Goal: Task Accomplishment & Management: Use online tool/utility

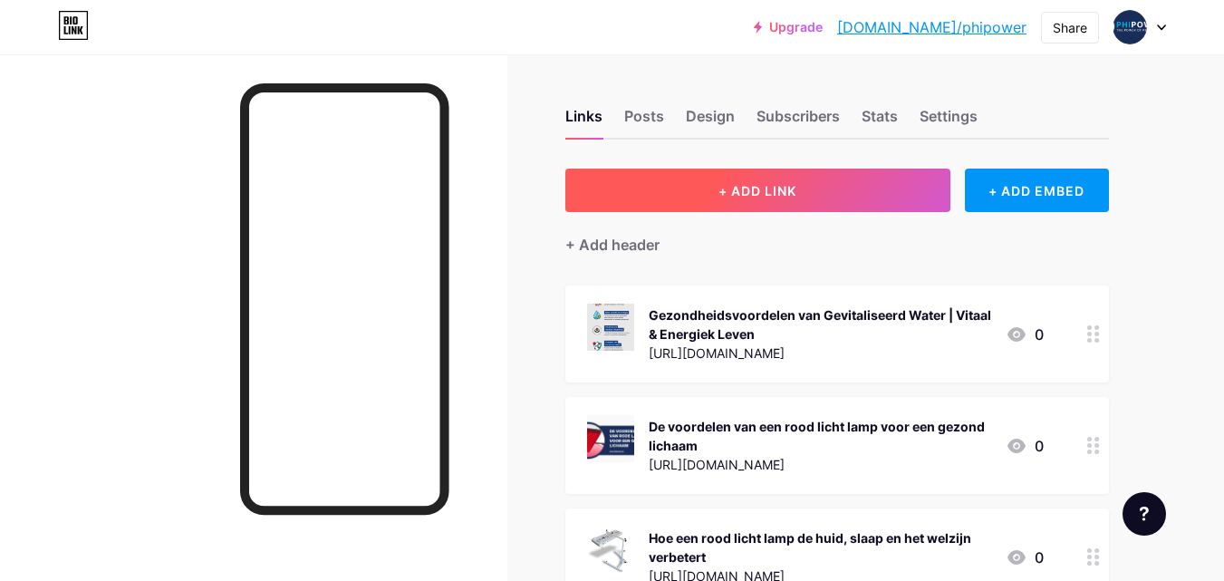
click at [775, 190] on span "+ ADD LINK" at bounding box center [758, 190] width 78 height 15
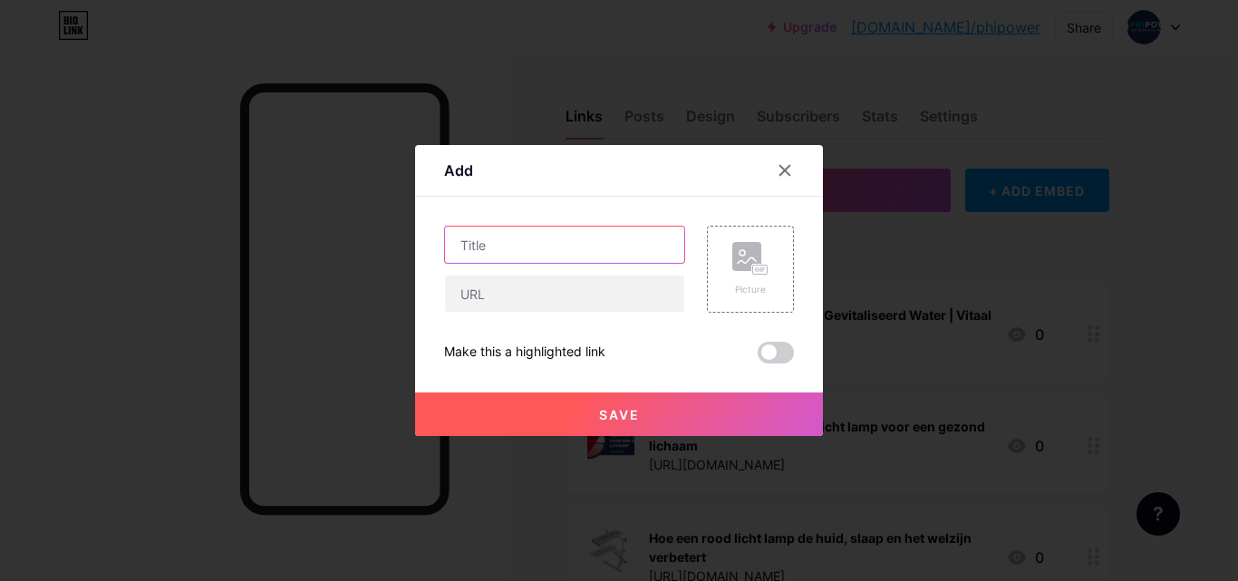
click at [543, 246] on input "text" at bounding box center [564, 245] width 239 height 36
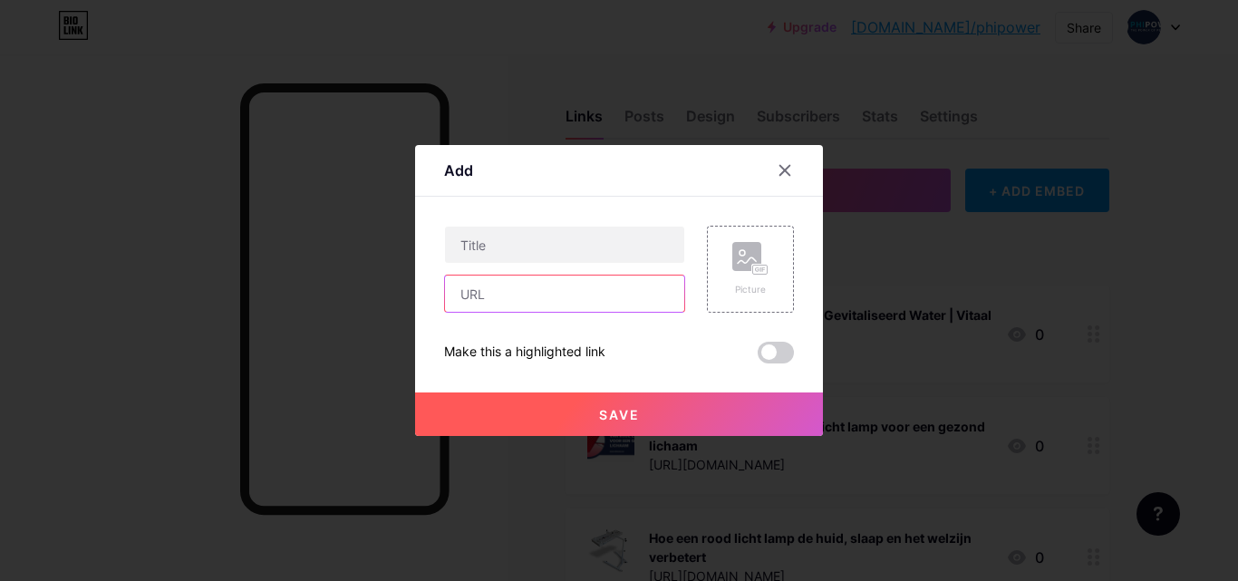
click at [529, 282] on input "text" at bounding box center [564, 293] width 239 height 36
paste input "[URL][DOMAIN_NAME]"
type input "[URL][DOMAIN_NAME]"
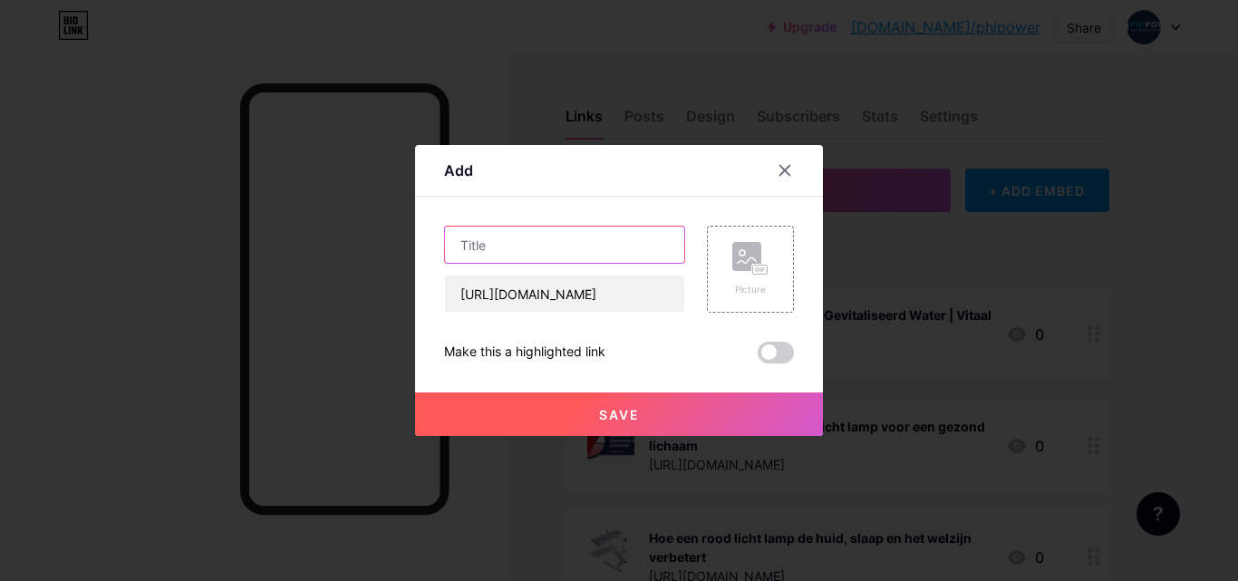
click at [560, 244] on input "text" at bounding box center [564, 245] width 239 height 36
paste input "Phipower introduceert geavanceerde Rife Therapie technologie voor natuurlijke g…"
drag, startPoint x: 618, startPoint y: 236, endPoint x: 323, endPoint y: 243, distance: 295.5
click at [323, 243] on div "Add Content YouTube Play YouTube video without leaving your page. ADD Vimeo Pla…" at bounding box center [619, 290] width 1238 height 581
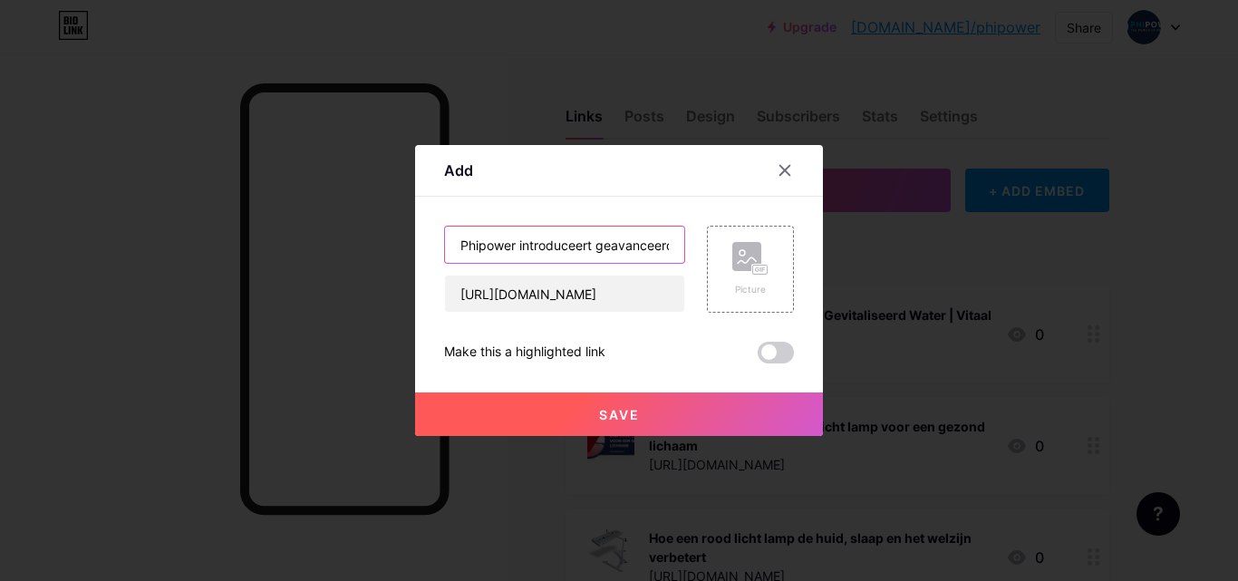
type input "Phipower introduceert geavanceerde Rife Therapie technologie voor natuurlijke g…"
click at [725, 269] on div "Picture" at bounding box center [750, 269] width 87 height 87
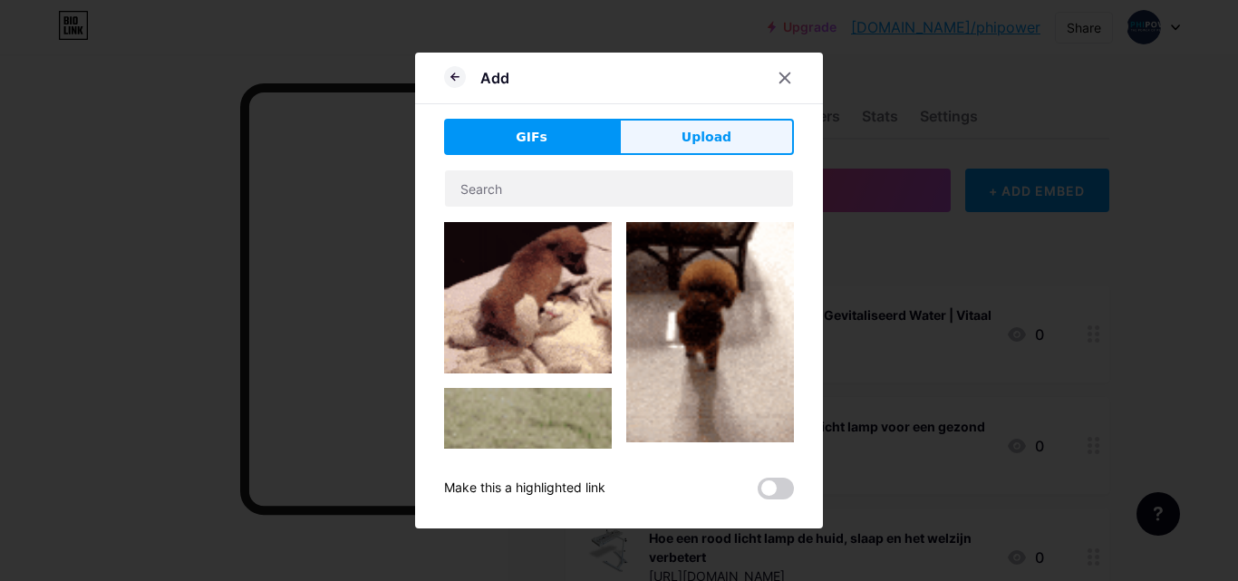
click at [688, 135] on span "Upload" at bounding box center [706, 137] width 50 height 19
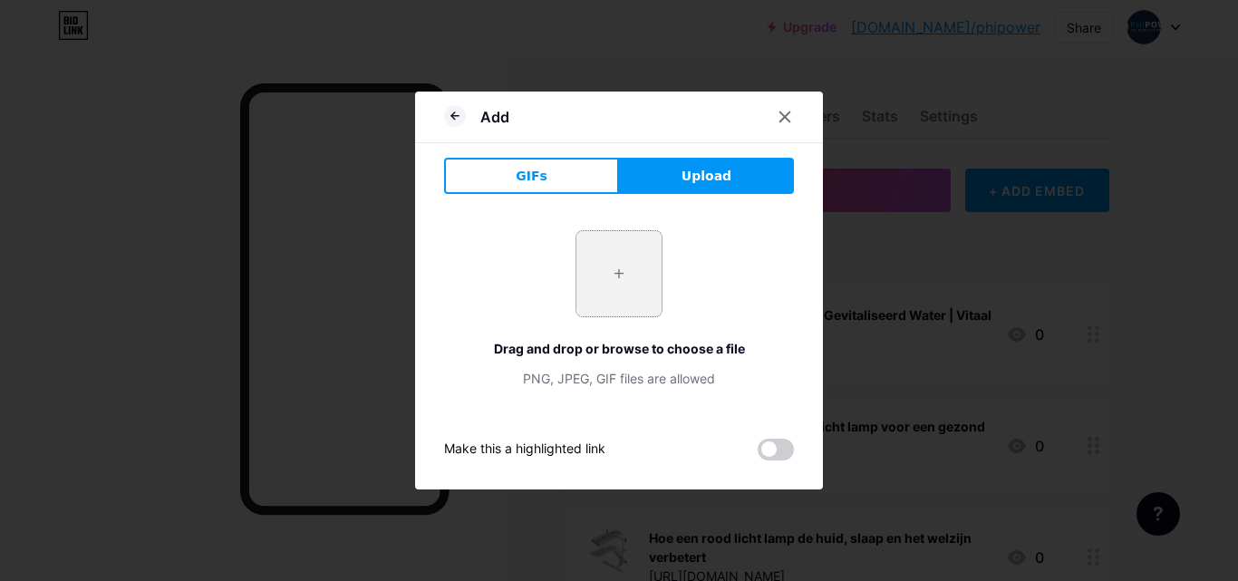
click at [602, 268] on input "file" at bounding box center [618, 273] width 85 height 85
type input "C:\fakepath\Rife-Therapie-jpg.png"
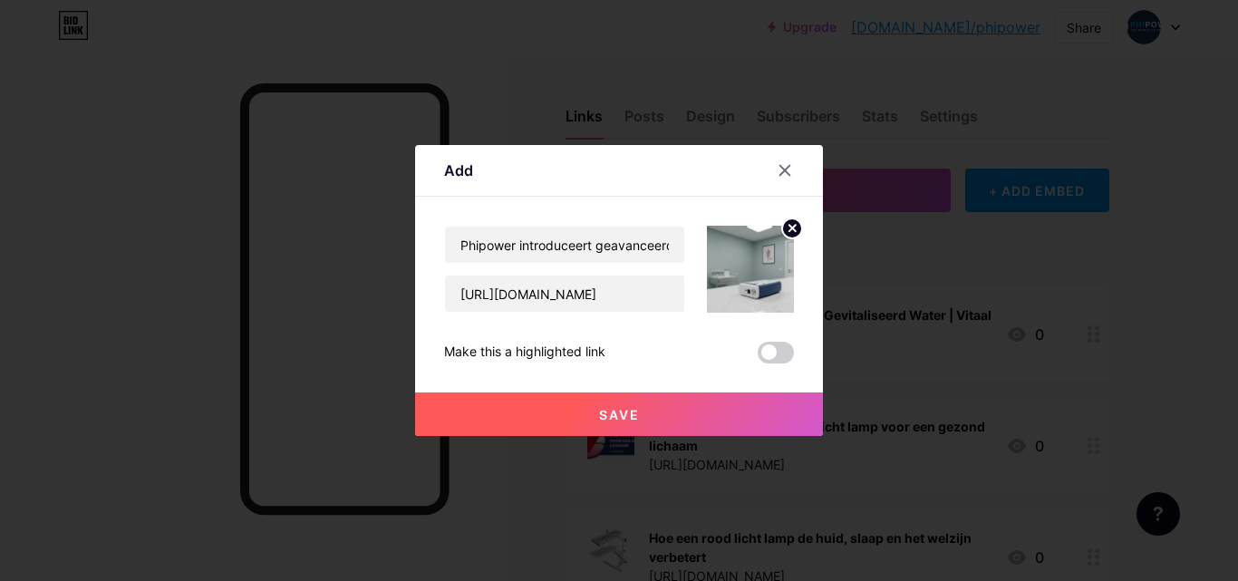
click at [694, 418] on button "Save" at bounding box center [619, 413] width 408 height 43
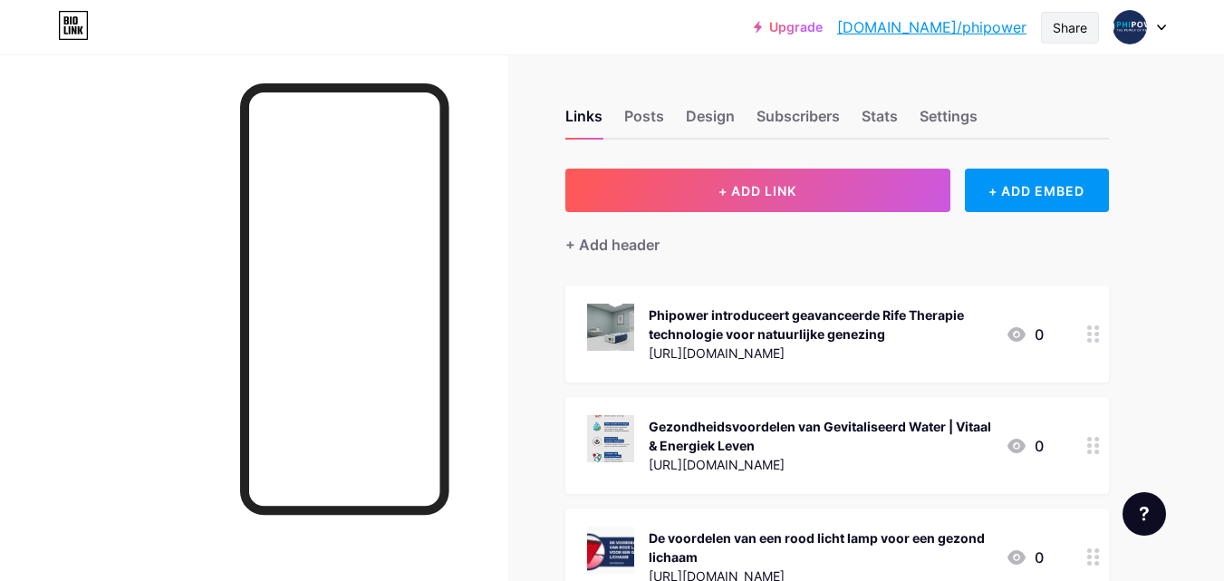
click at [1083, 24] on div "Share" at bounding box center [1070, 27] width 34 height 19
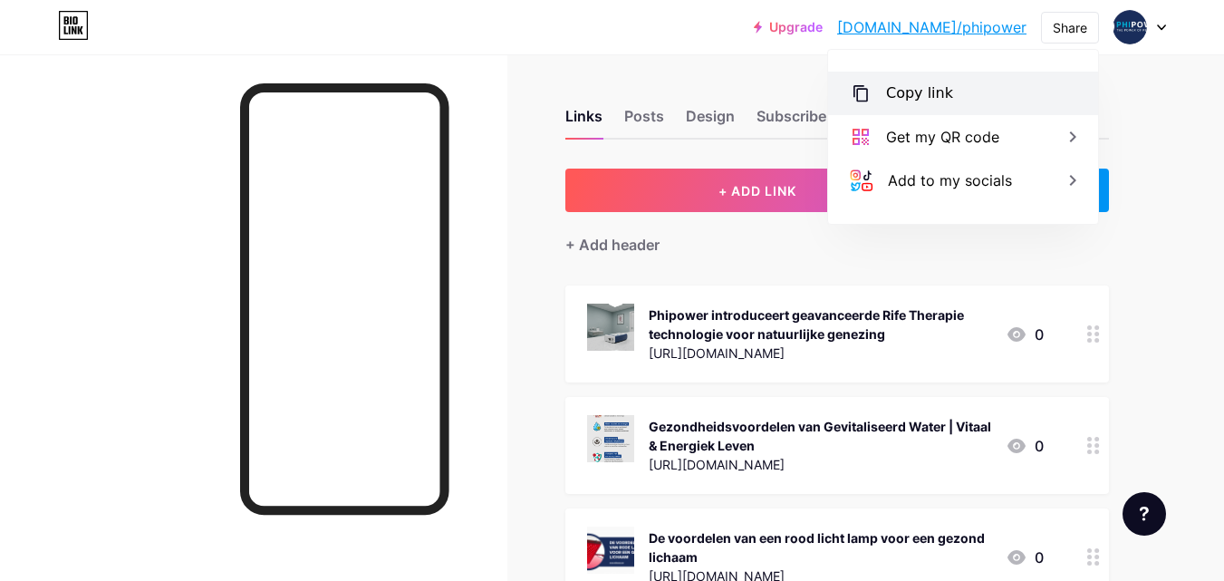
click at [941, 88] on div "Copy link" at bounding box center [919, 93] width 67 height 22
